Goal: Task Accomplishment & Management: Manage account settings

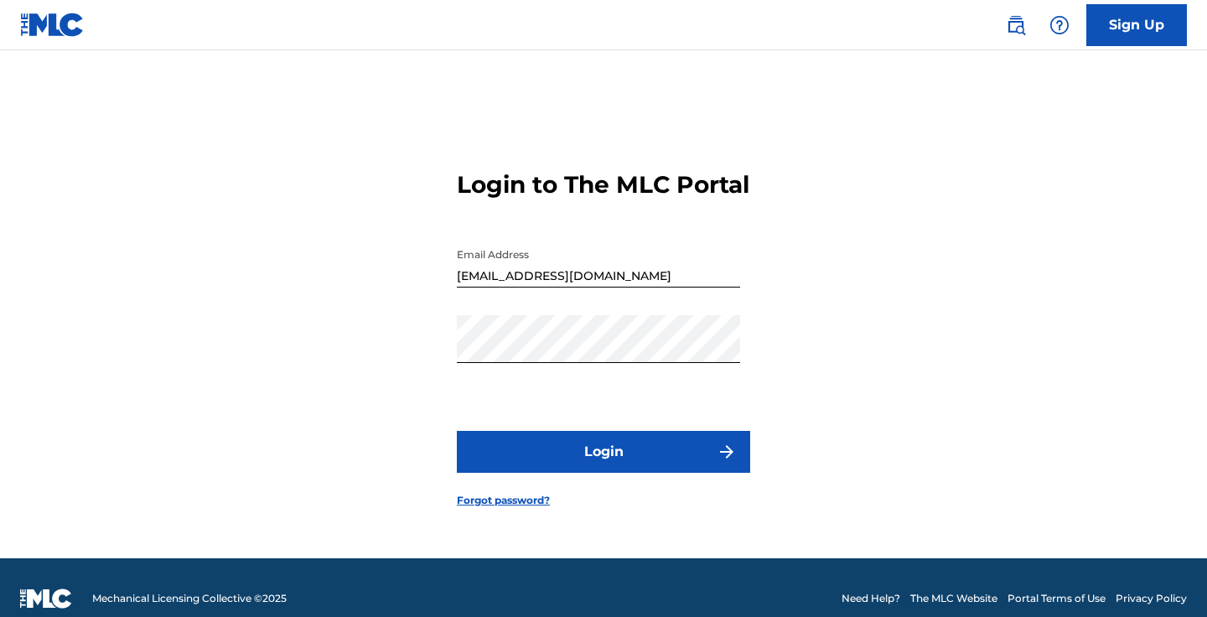
click at [613, 463] on button "Login" at bounding box center [603, 452] width 293 height 42
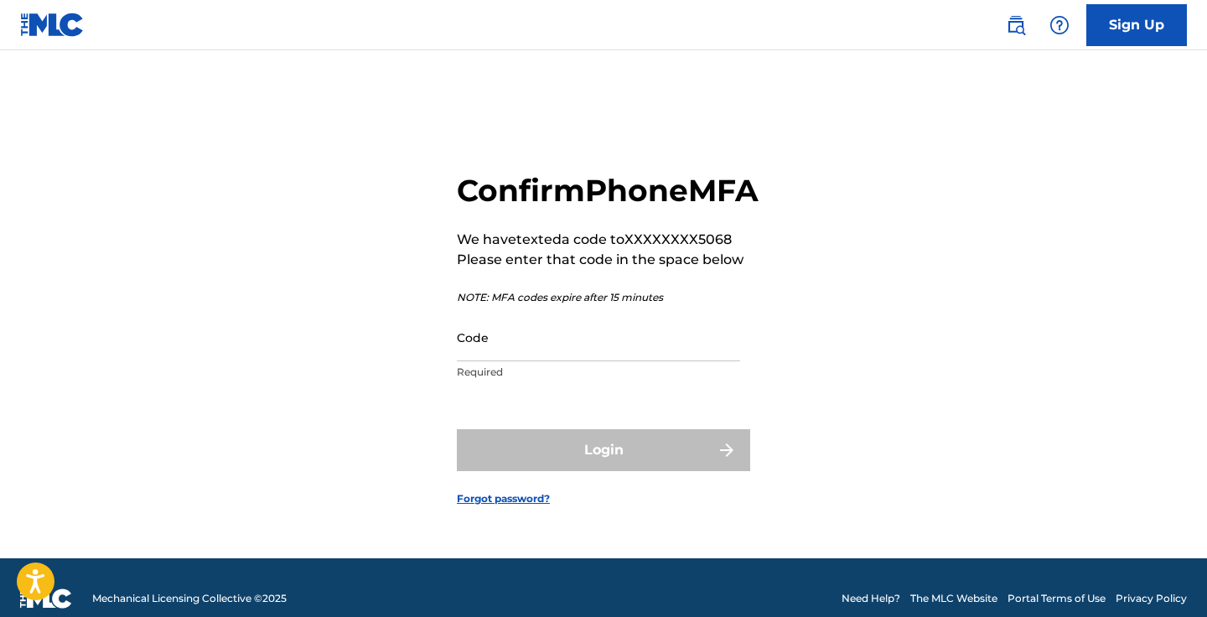
click at [541, 361] on input "Code" at bounding box center [598, 337] width 283 height 48
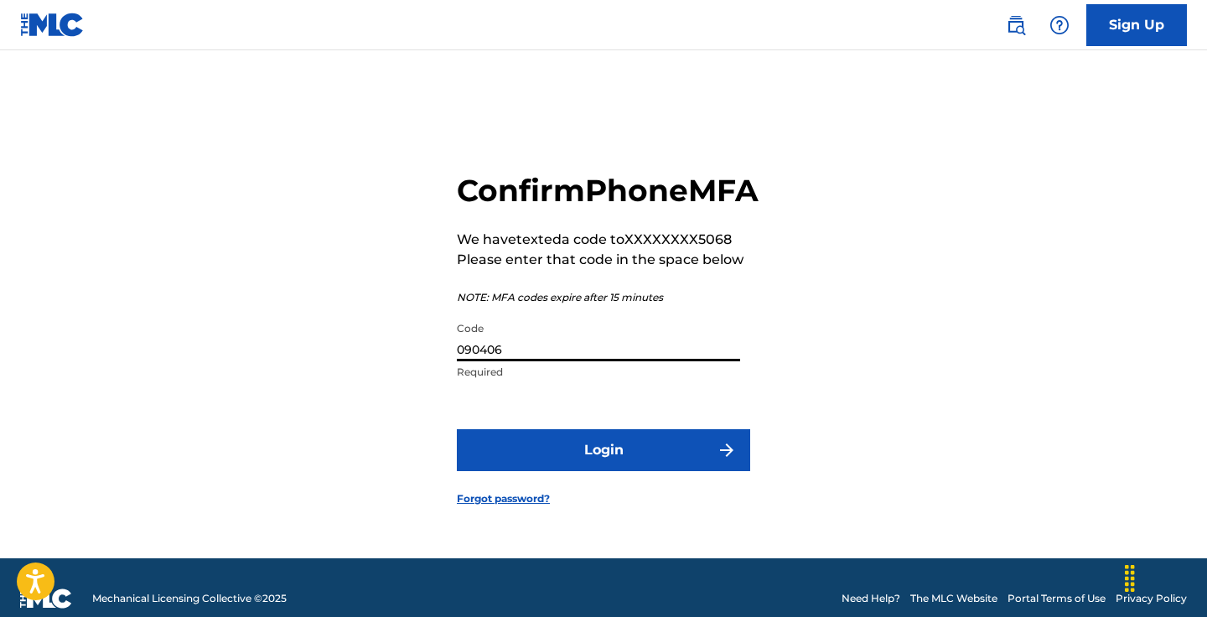
type input "090406"
click at [616, 462] on button "Login" at bounding box center [603, 450] width 293 height 42
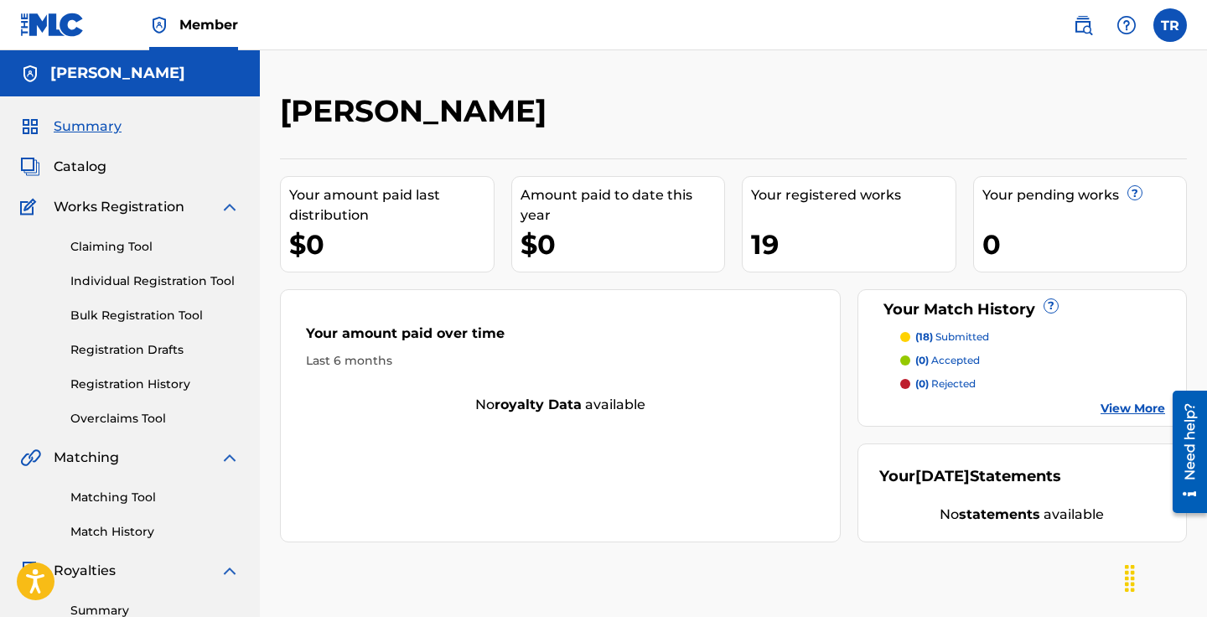
click at [1179, 19] on label at bounding box center [1170, 25] width 34 height 34
click at [1170, 25] on input "TR [PERSON_NAME] [EMAIL_ADDRESS][DOMAIN_NAME] Profile Log out" at bounding box center [1170, 25] width 0 height 0
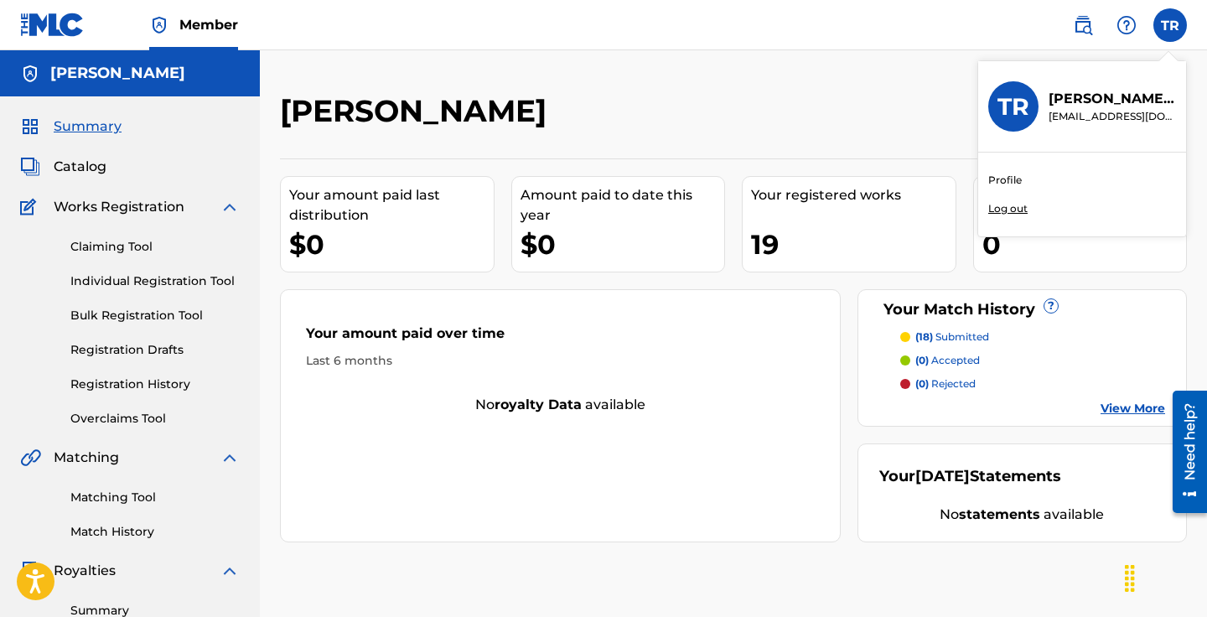
click at [1003, 207] on p "Log out" at bounding box center [1007, 208] width 39 height 15
click at [1170, 25] on input "TR [PERSON_NAME] [EMAIL_ADDRESS][DOMAIN_NAME] Profile Log out" at bounding box center [1170, 25] width 0 height 0
